Goal: Navigation & Orientation: Go to known website

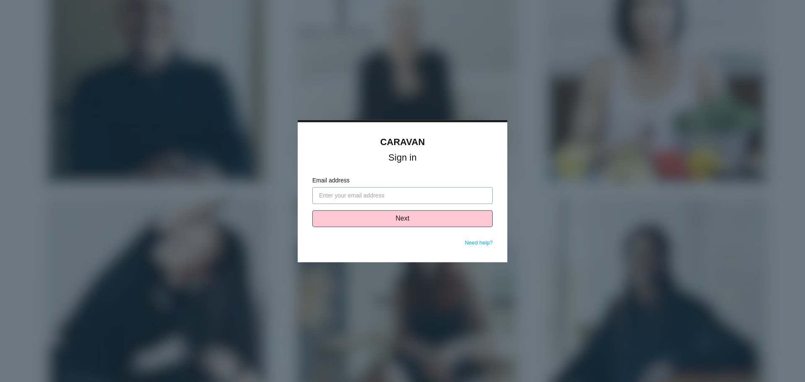
click at [352, 196] on input "Email address" at bounding box center [402, 195] width 180 height 17
click at [0, 381] on nordpass-autofill-portal at bounding box center [0, 382] width 0 height 0
type input "[EMAIL_ADDRESS][DOMAIN_NAME]"
click at [355, 220] on button "Next" at bounding box center [402, 218] width 180 height 17
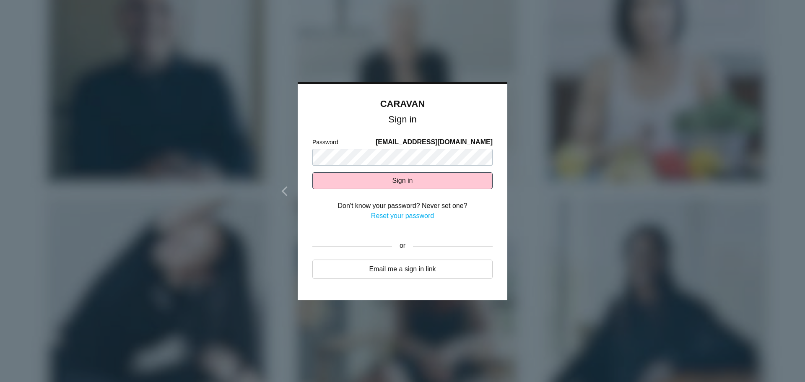
click at [0, 381] on nordpass-autofill-portal at bounding box center [0, 382] width 0 height 0
click at [350, 186] on button "Sign in" at bounding box center [402, 180] width 180 height 17
